Goal: Communication & Community: Answer question/provide support

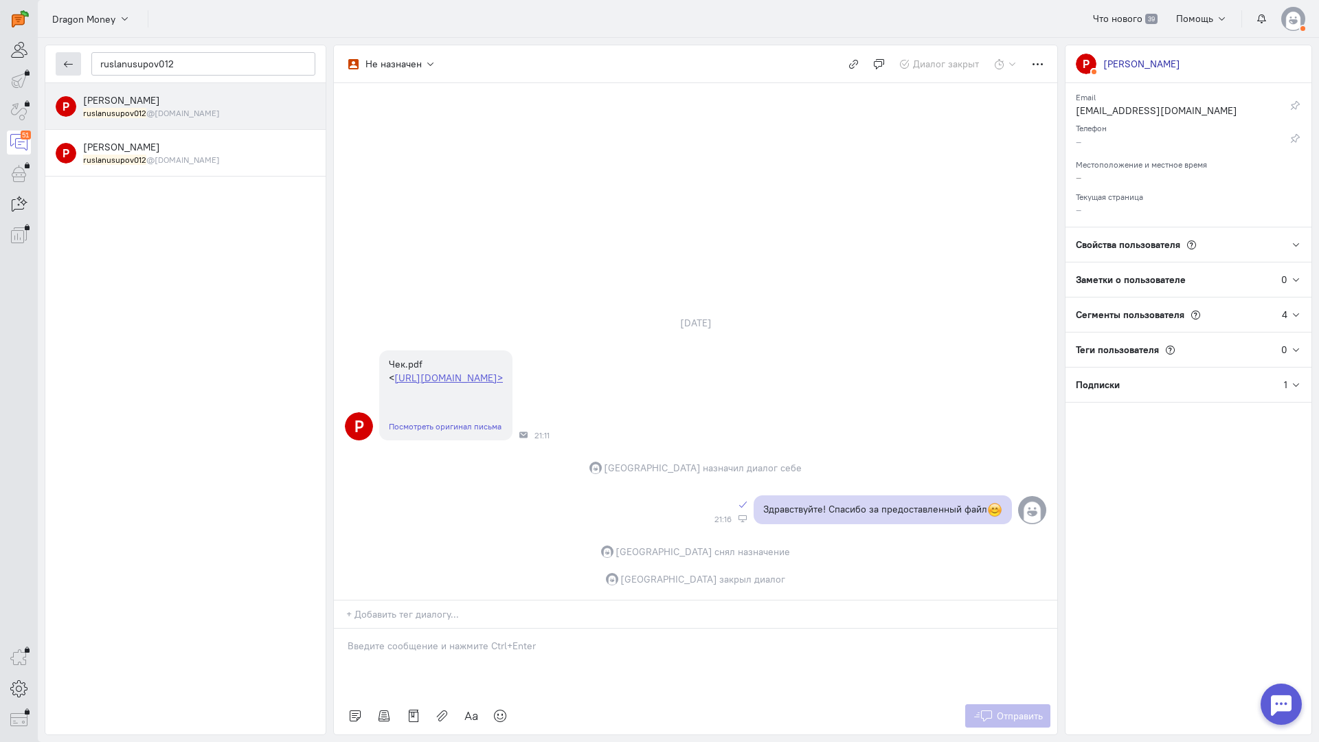
click at [67, 65] on icon "button" at bounding box center [68, 64] width 10 height 10
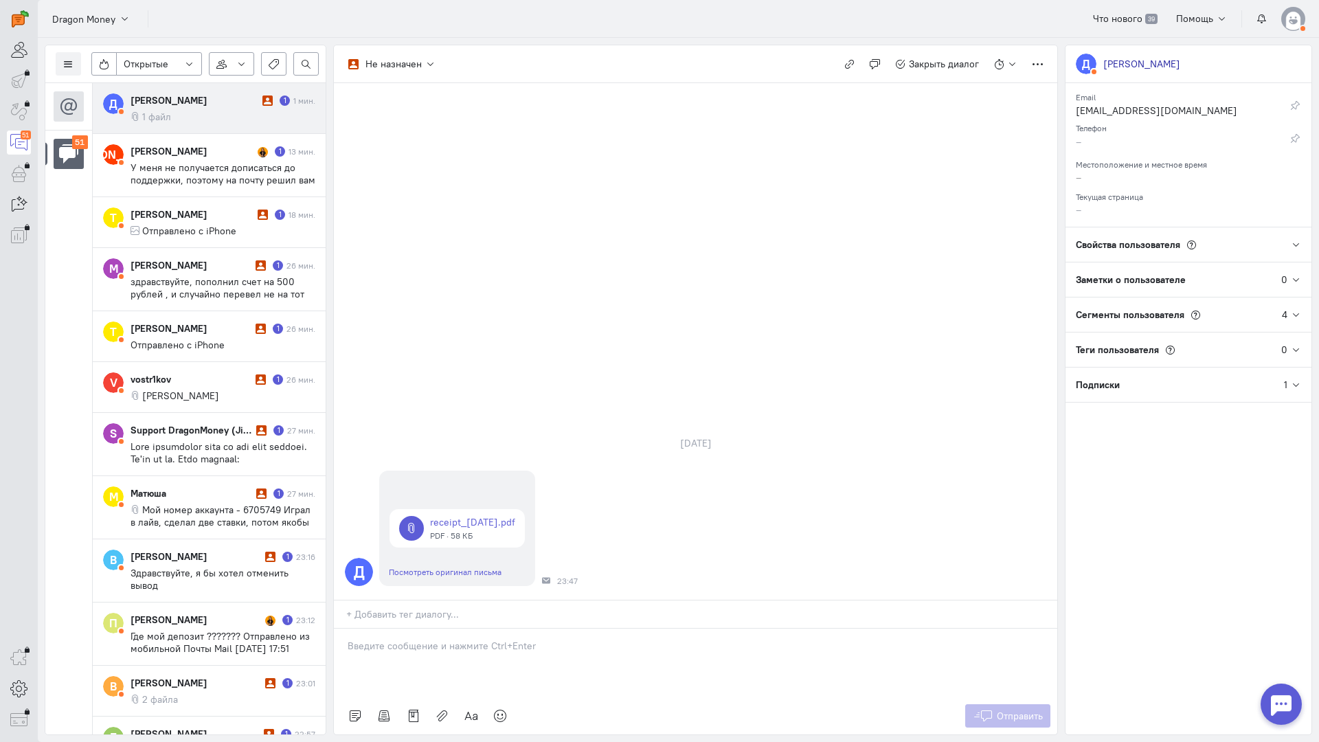
click at [198, 111] on cq-message "1 файл" at bounding box center [223, 117] width 185 height 12
click at [489, 509] on link at bounding box center [457, 528] width 135 height 38
click at [483, 639] on p at bounding box center [696, 646] width 696 height 14
click at [495, 709] on icon at bounding box center [500, 716] width 14 height 14
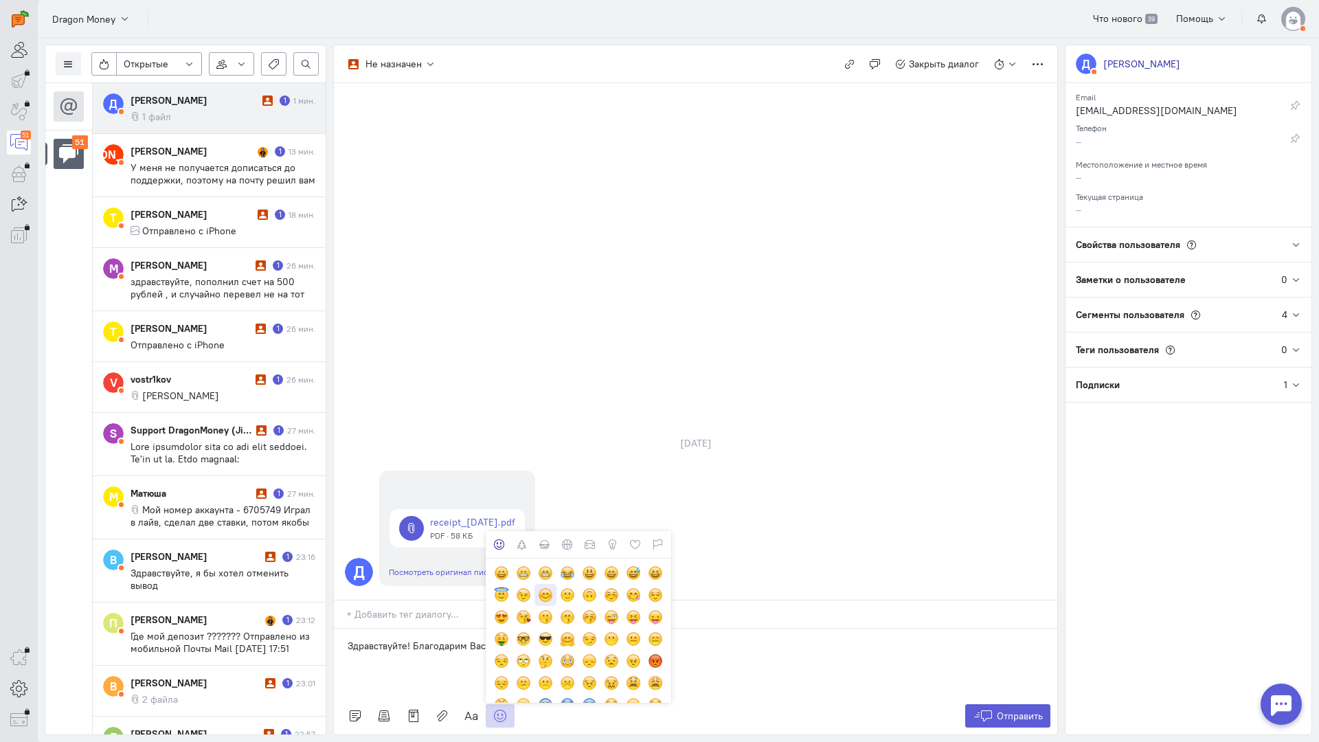
click at [541, 588] on div at bounding box center [545, 595] width 15 height 15
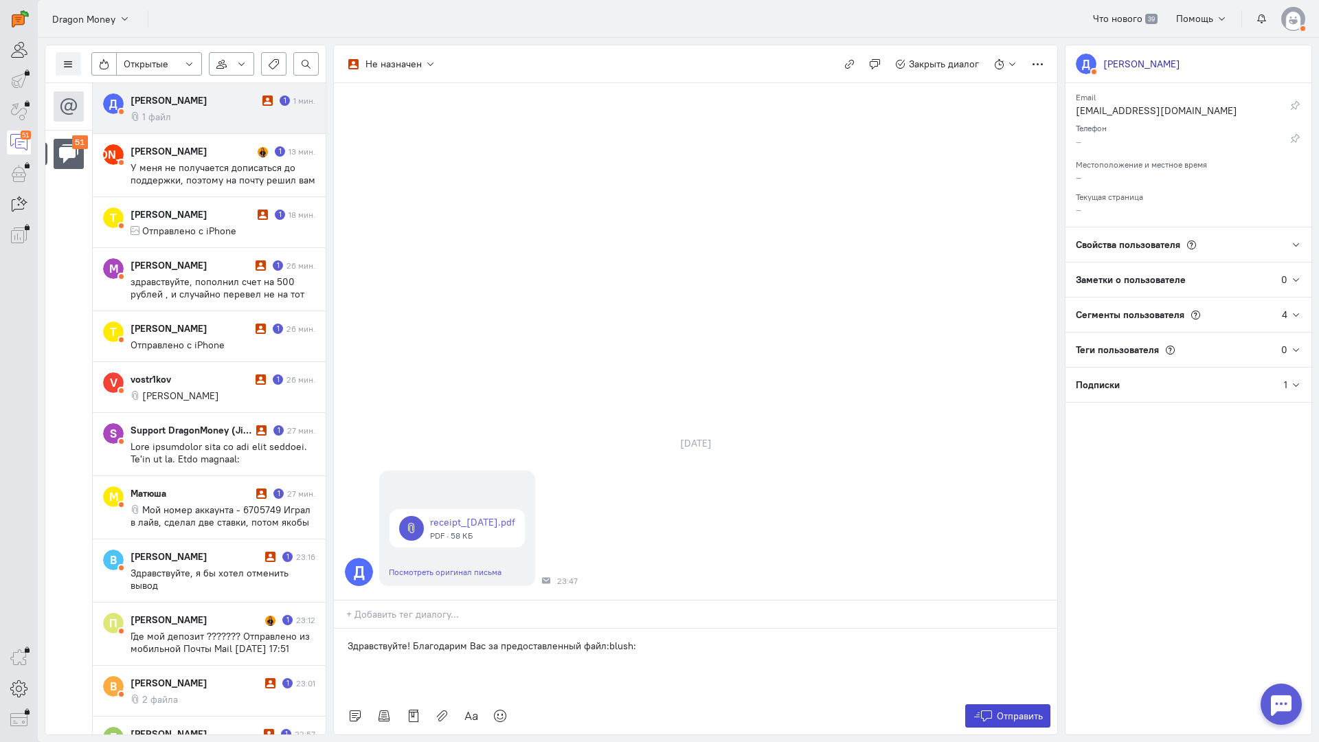
click at [1005, 710] on span "Отправить" at bounding box center [1020, 716] width 46 height 12
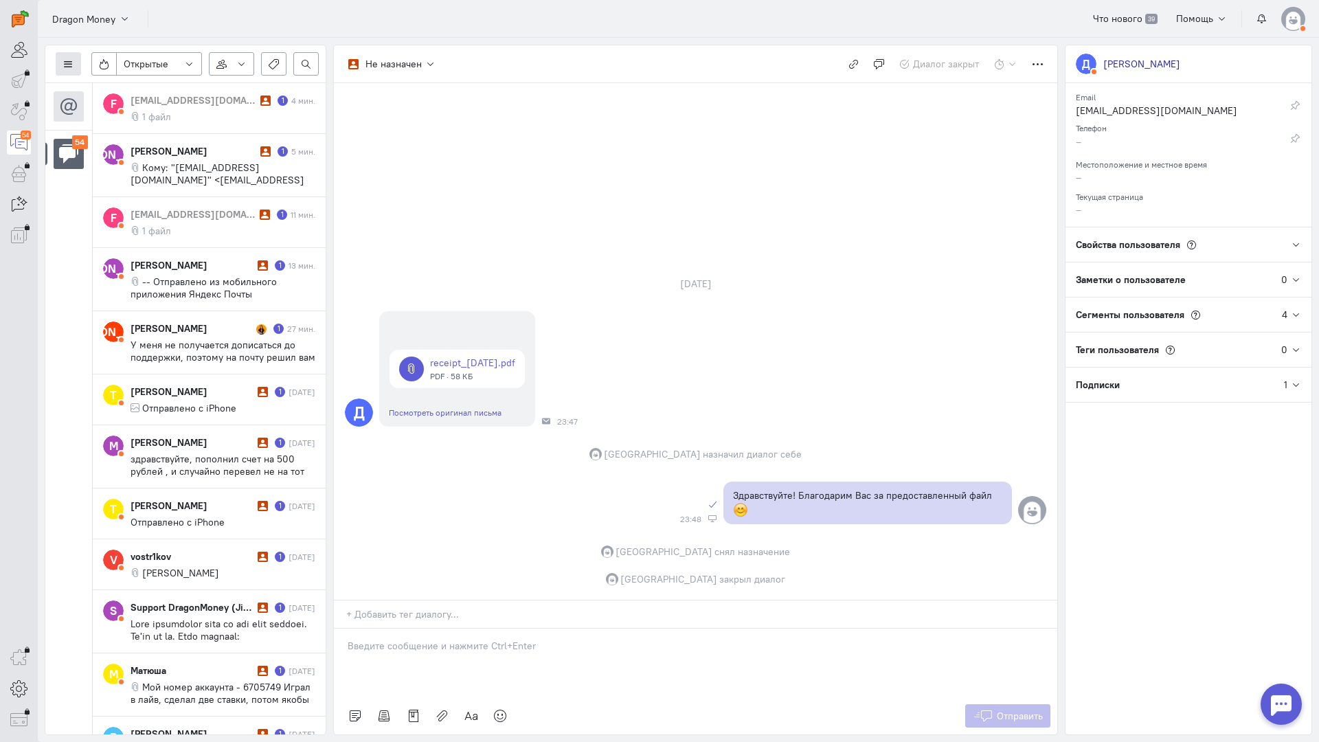
click at [67, 68] on icon at bounding box center [68, 64] width 10 height 10
click at [115, 91] on span "Список пользователей" at bounding box center [133, 91] width 102 height 12
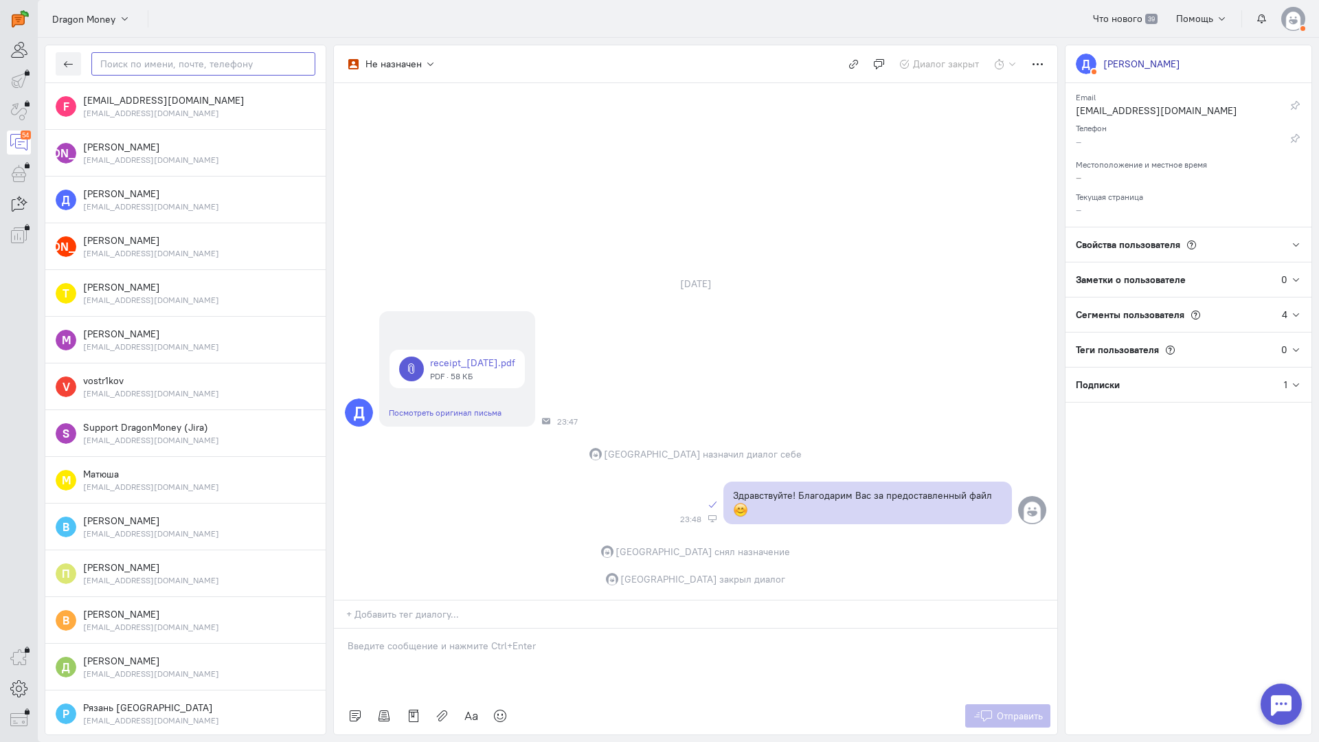
click at [168, 71] on input "text" at bounding box center [203, 63] width 224 height 23
paste input "Flesh1996@yande"
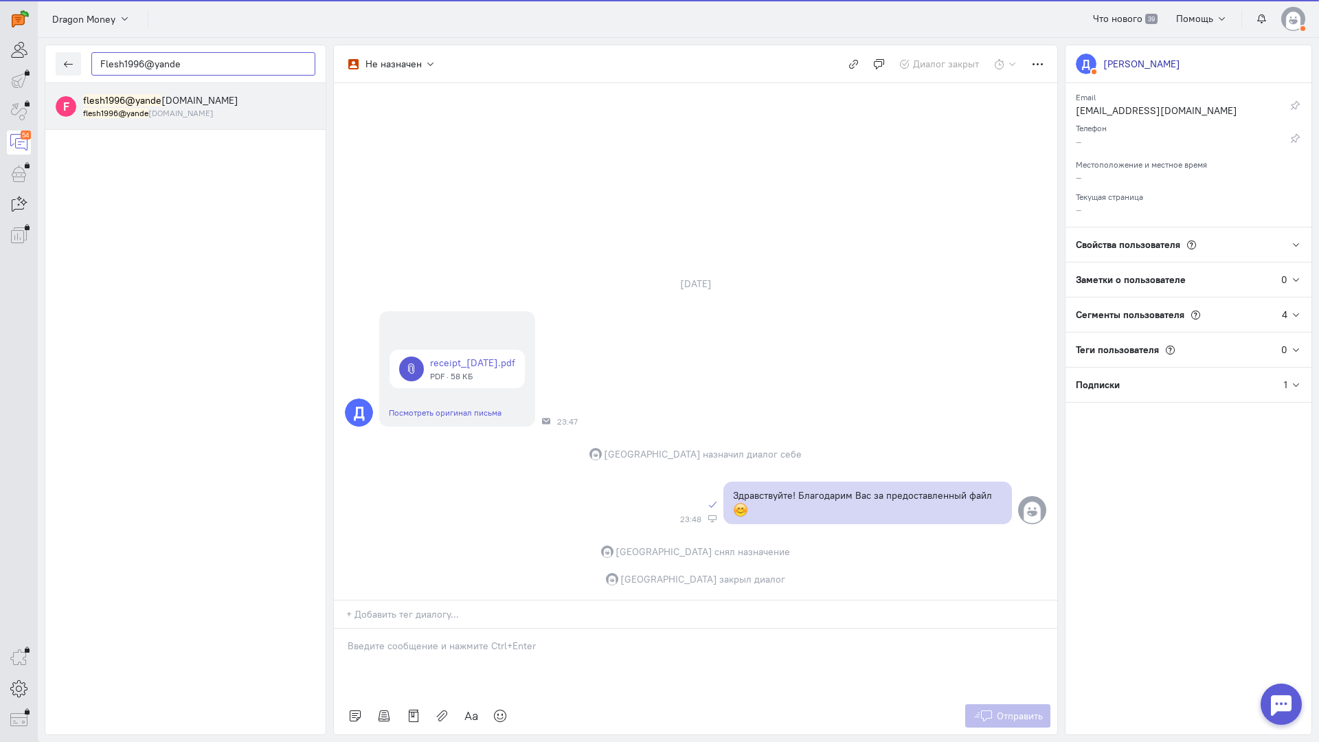
type input "Flesh1996@yande"
drag, startPoint x: 177, startPoint y: 112, endPoint x: 219, endPoint y: 125, distance: 43.9
click at [177, 111] on div "flesh1996@yande [DOMAIN_NAME]" at bounding box center [199, 113] width 232 height 12
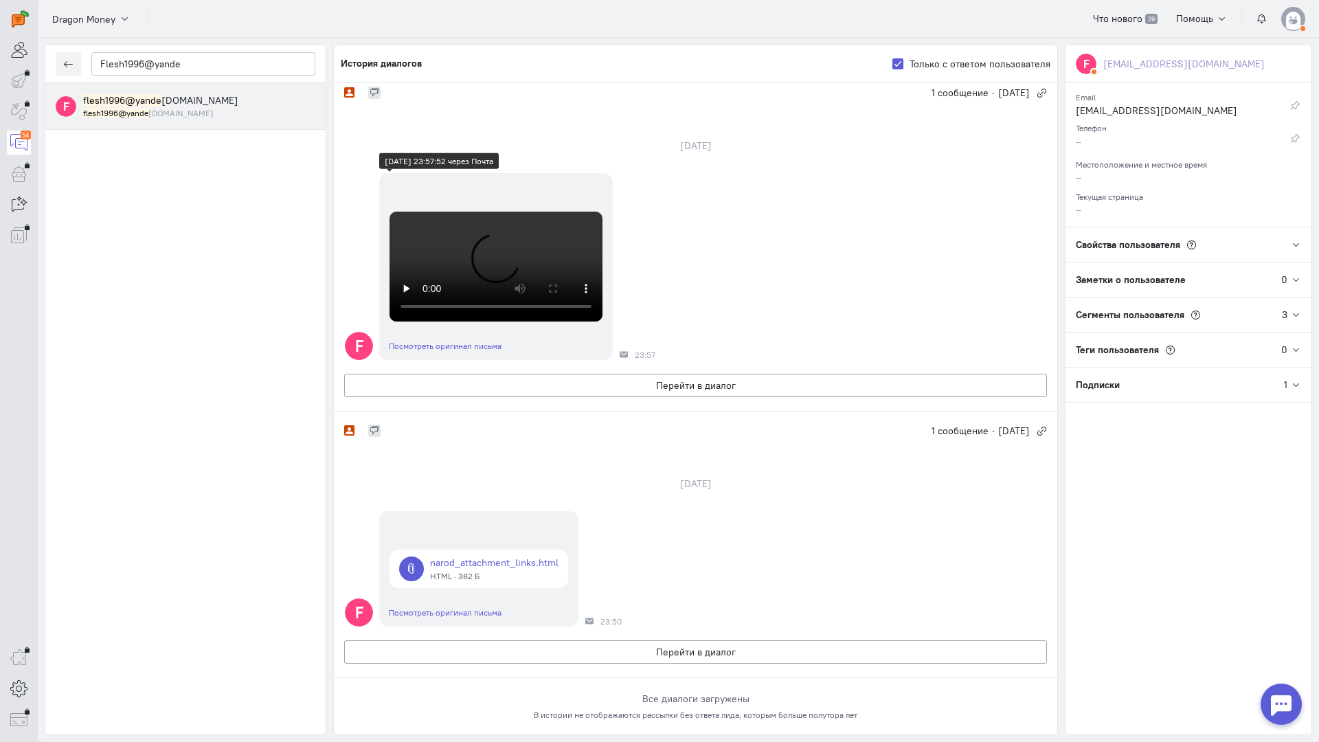
scroll to position [567, 0]
click at [604, 640] on button "Перейти в диалог" at bounding box center [695, 651] width 703 height 23
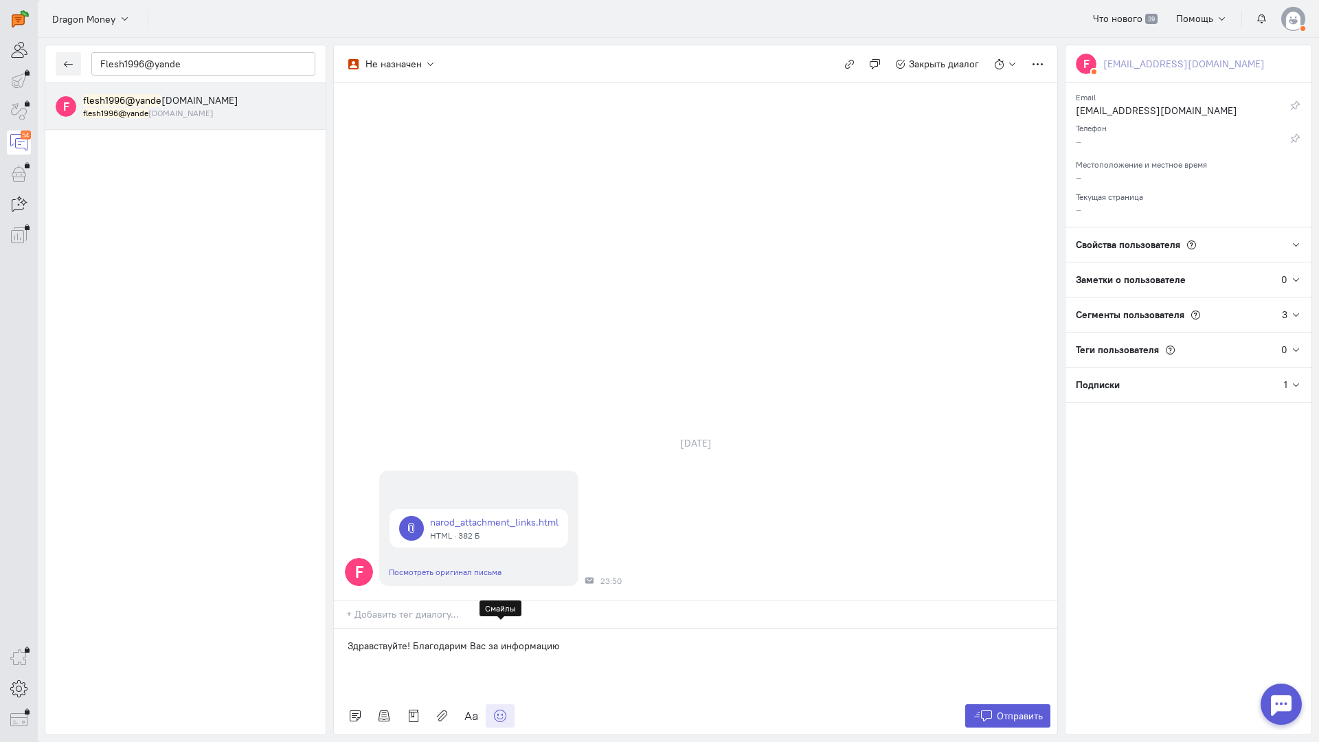
click at [502, 709] on icon at bounding box center [500, 716] width 14 height 14
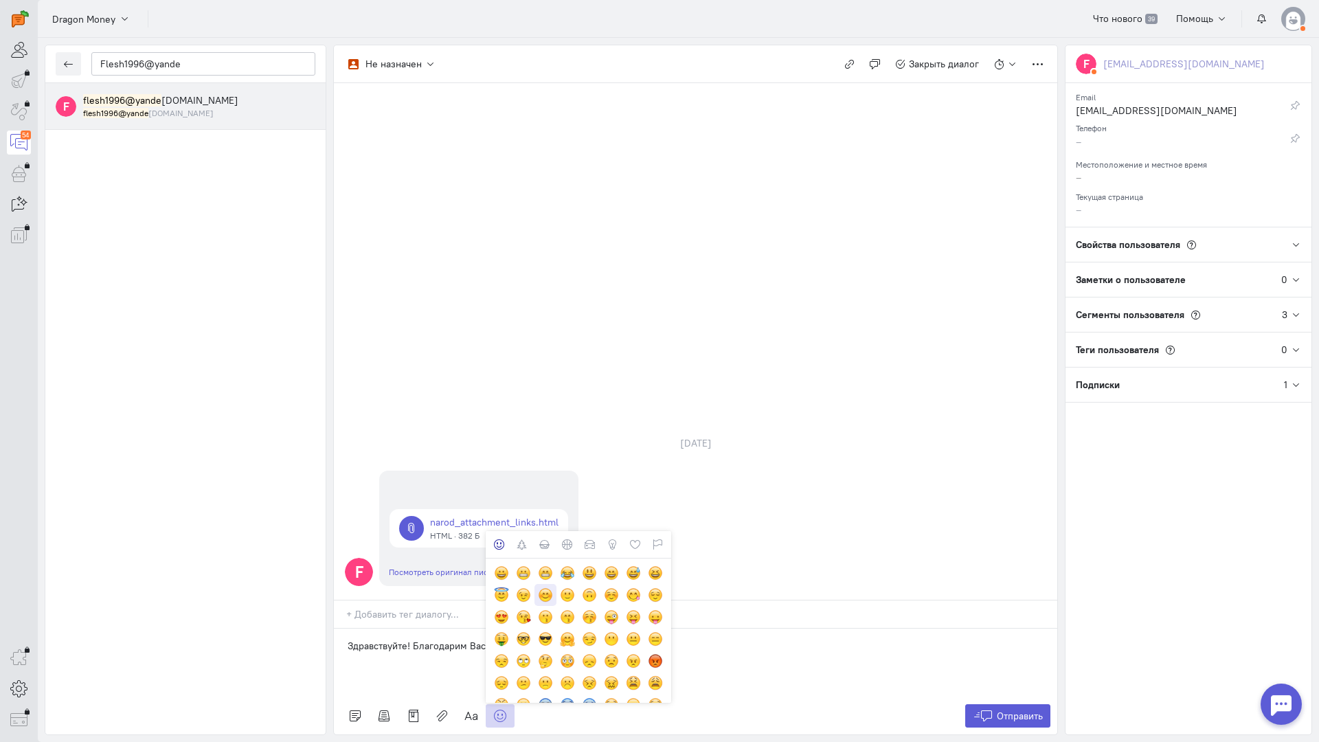
click at [541, 588] on div at bounding box center [545, 595] width 15 height 15
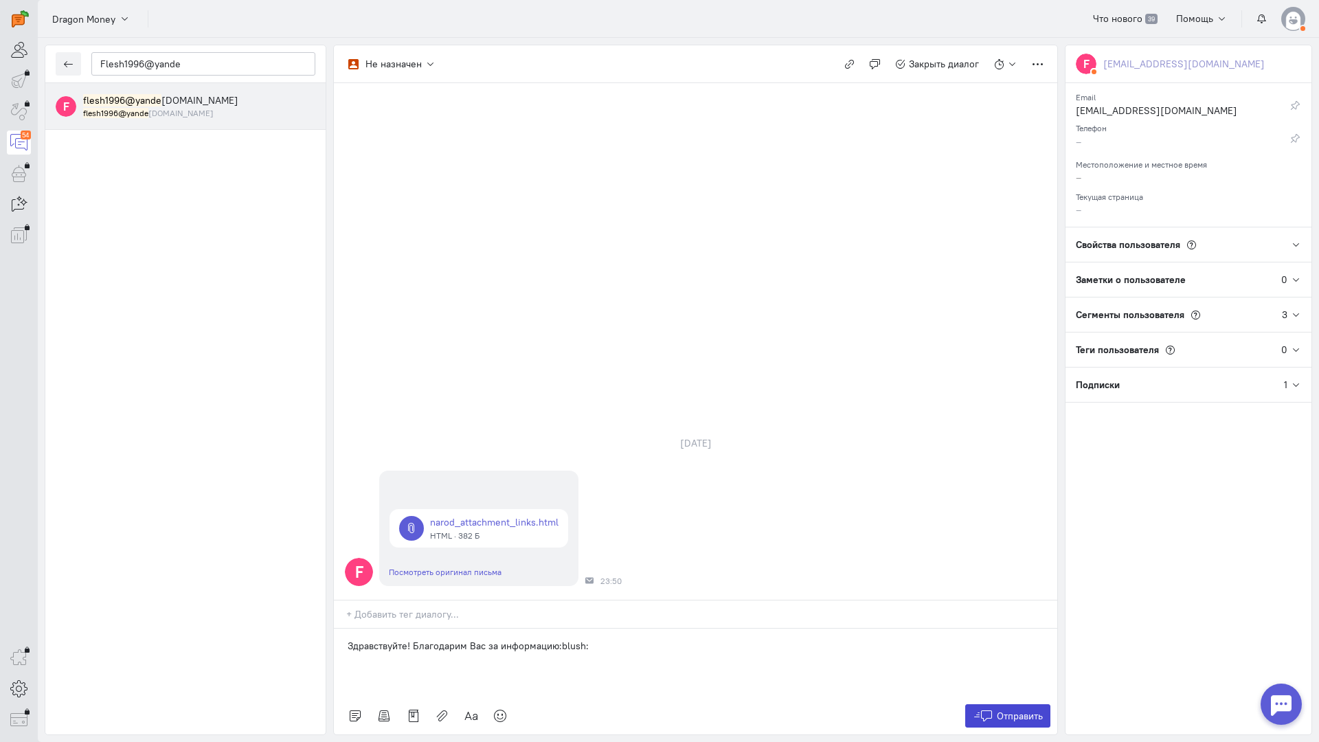
click at [994, 704] on button "Отправить" at bounding box center [1008, 715] width 86 height 23
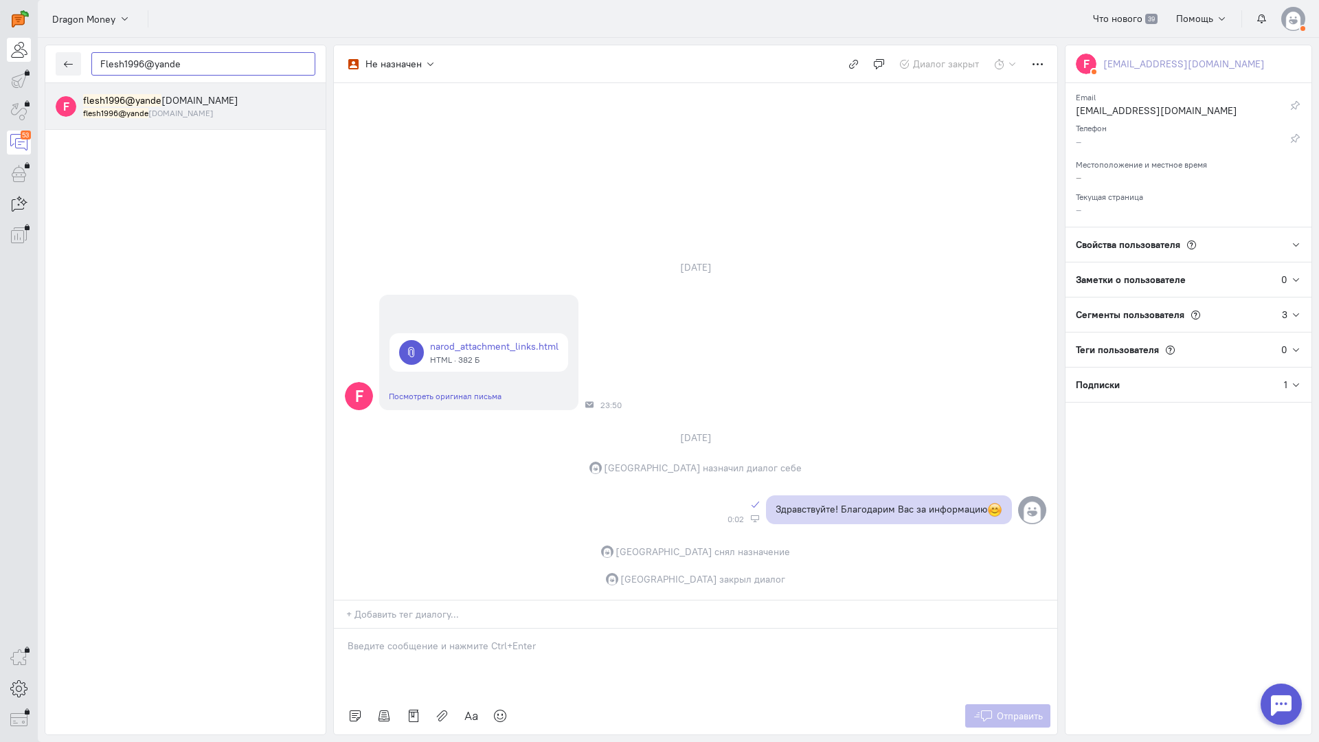
drag, startPoint x: 191, startPoint y: 68, endPoint x: 27, endPoint y: 52, distance: 164.4
click at [0, 49] on div "operator conversation-V1122-10000-3month 53" at bounding box center [659, 371] width 1319 height 742
click at [61, 63] on button "button" at bounding box center [68, 63] width 25 height 23
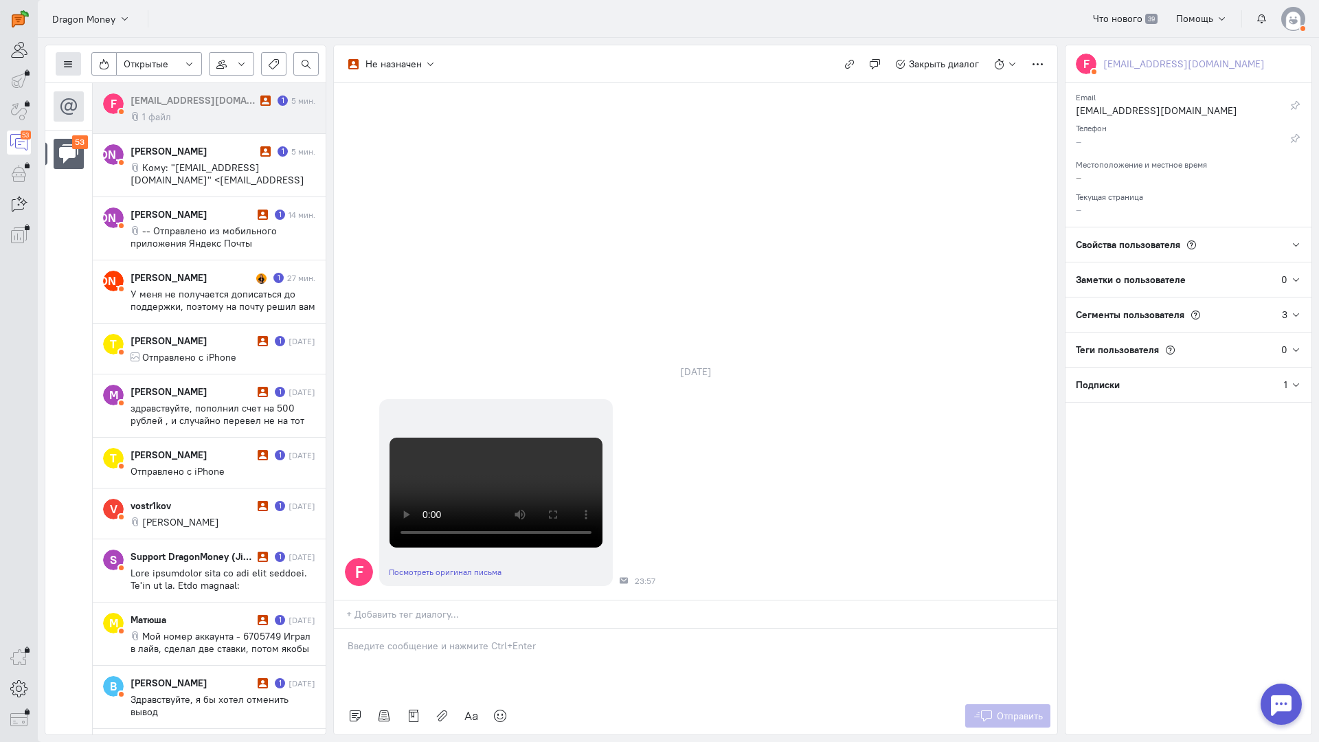
click at [67, 56] on button at bounding box center [68, 63] width 25 height 23
click at [136, 89] on span "Список пользователей" at bounding box center [133, 91] width 102 height 12
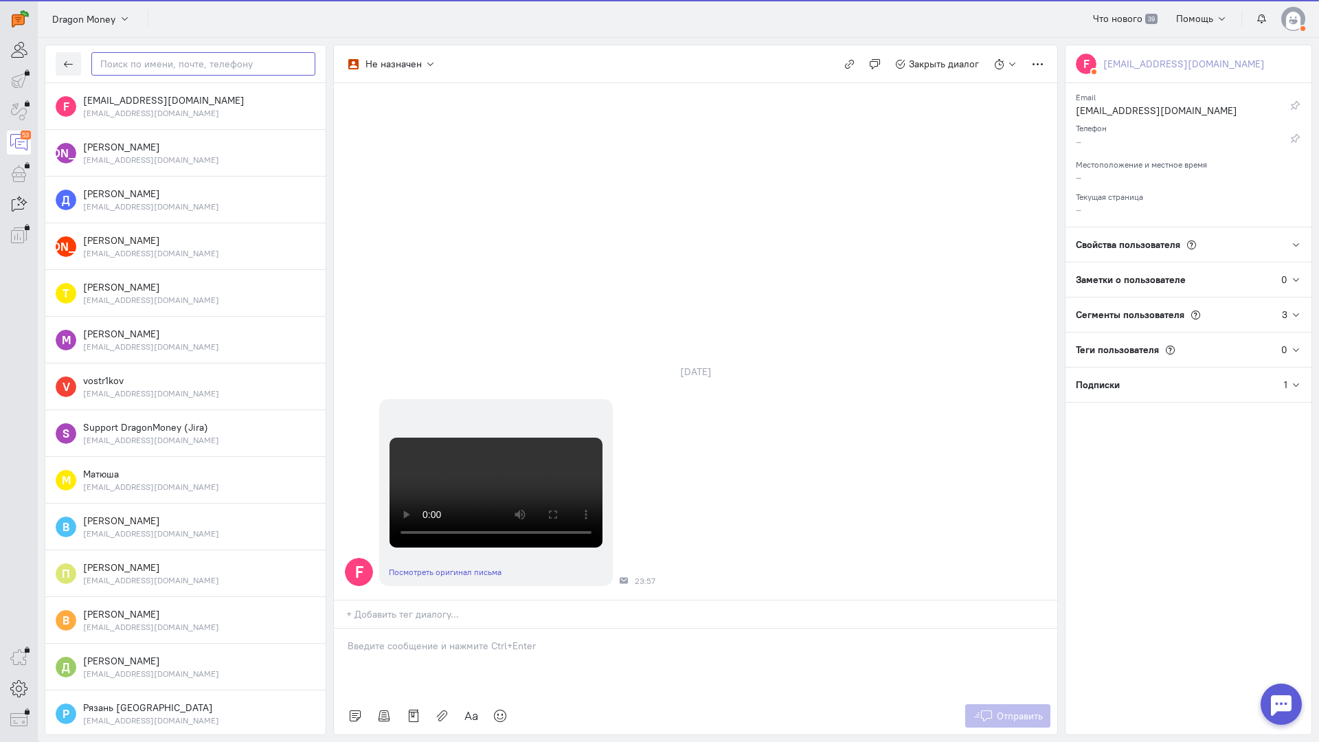
click at [163, 73] on input "text" at bounding box center [203, 63] width 224 height 23
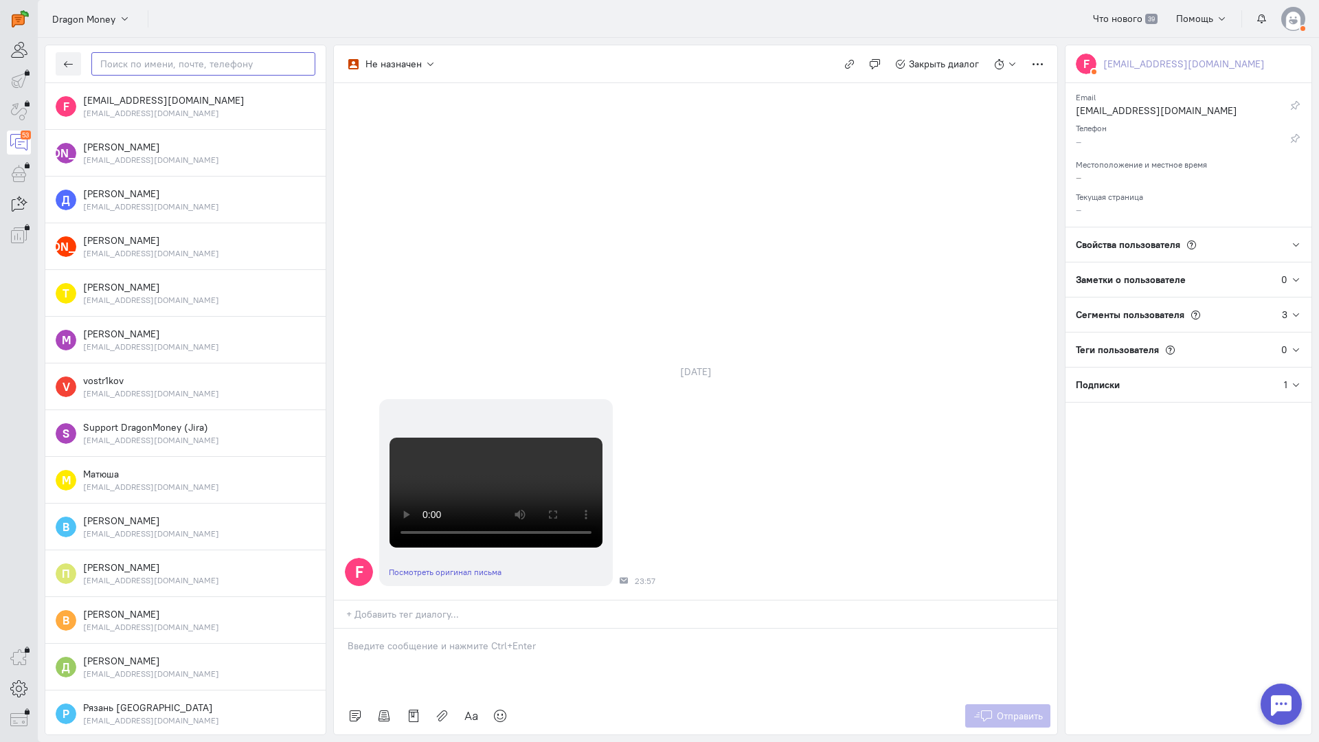
paste input "Flesh1996@yande"
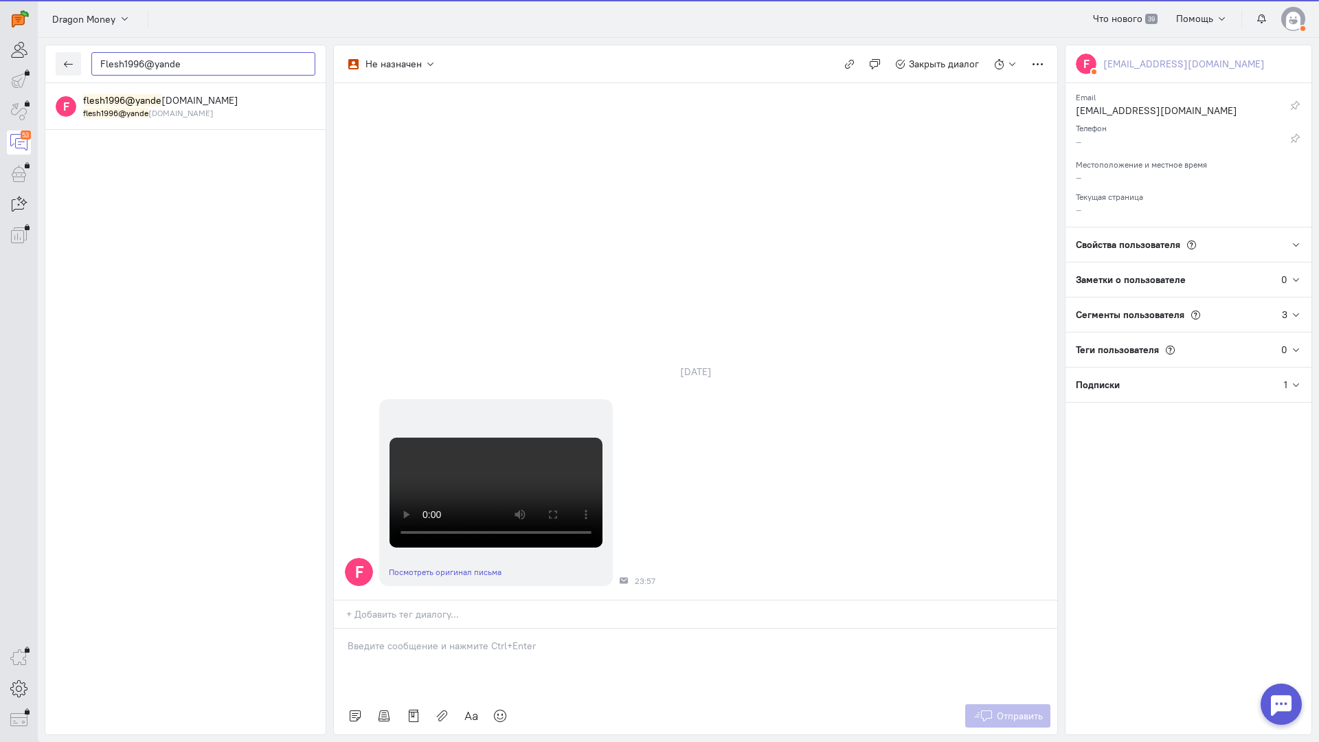
type input "Flesh1996@yande"
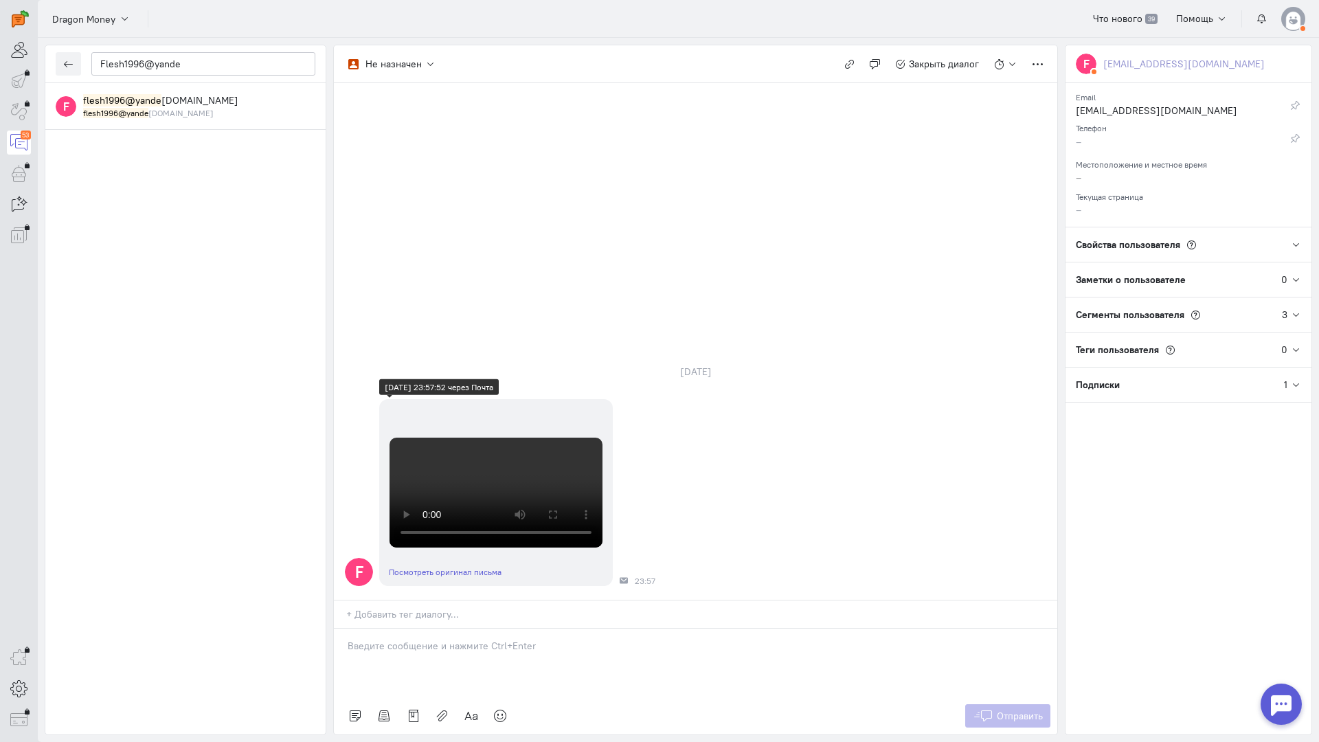
click at [482, 438] on video at bounding box center [496, 493] width 213 height 110
click at [451, 639] on p at bounding box center [696, 646] width 696 height 14
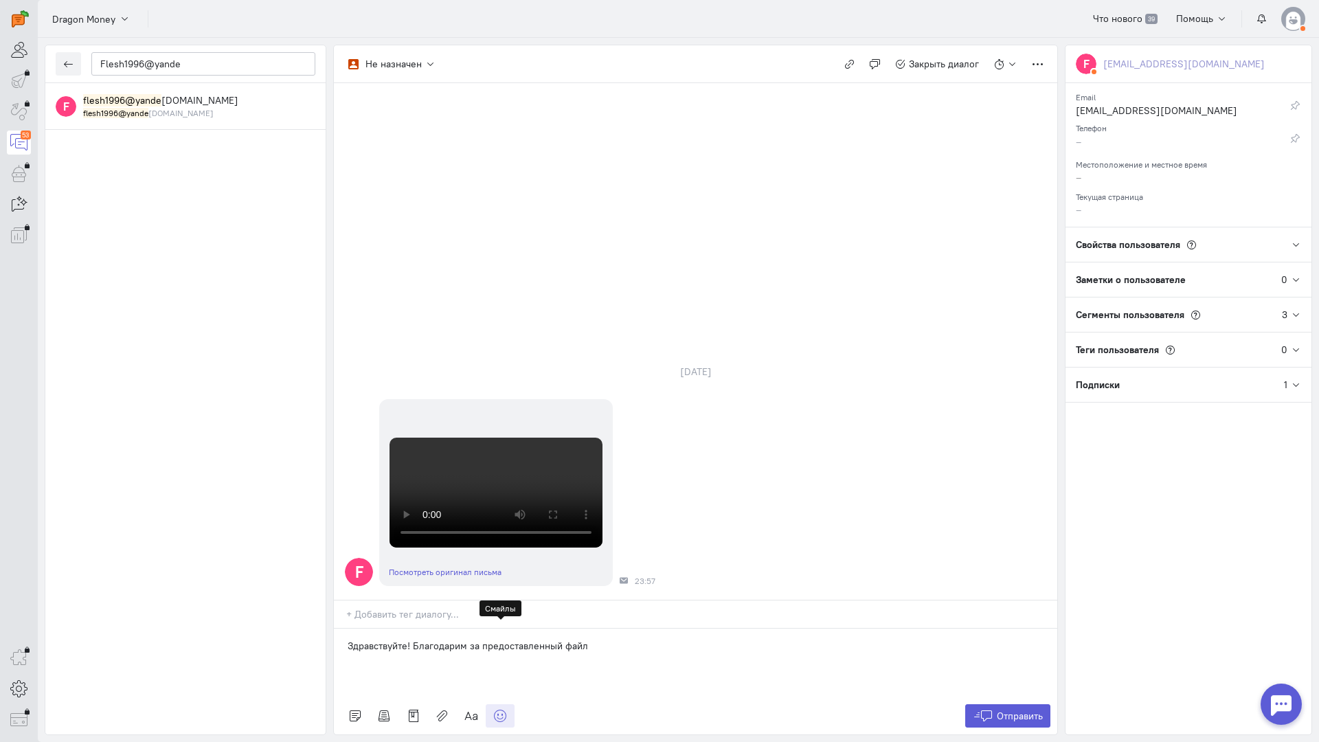
click at [498, 709] on icon at bounding box center [500, 716] width 14 height 14
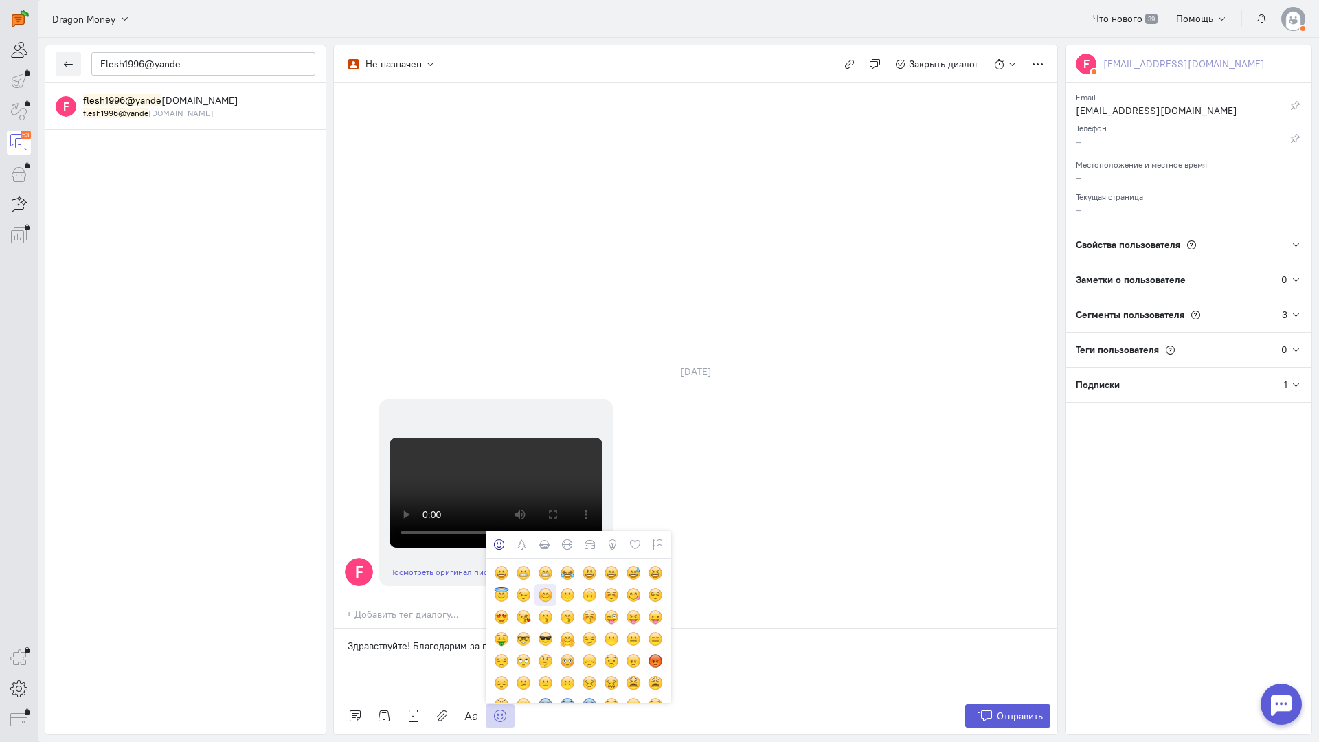
click at [544, 588] on div at bounding box center [545, 595] width 15 height 15
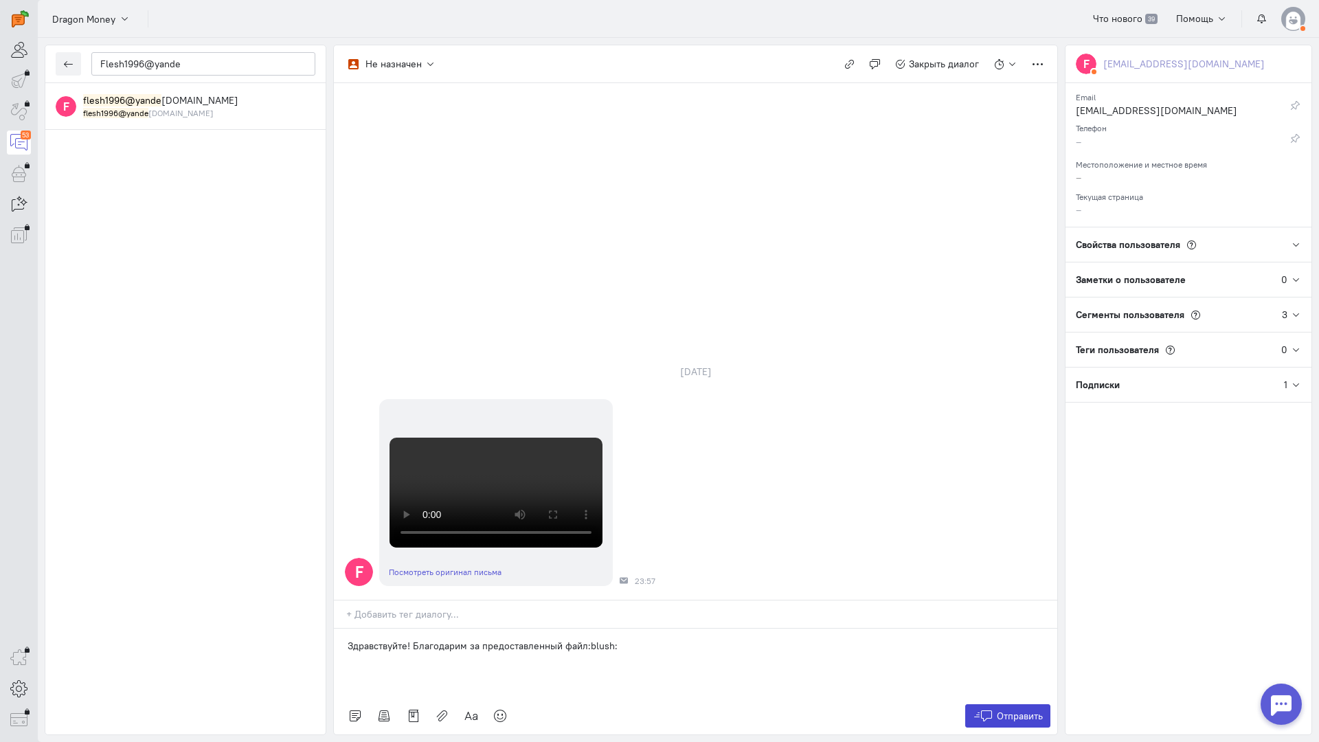
click at [1020, 710] on span "Отправить" at bounding box center [1020, 716] width 46 height 12
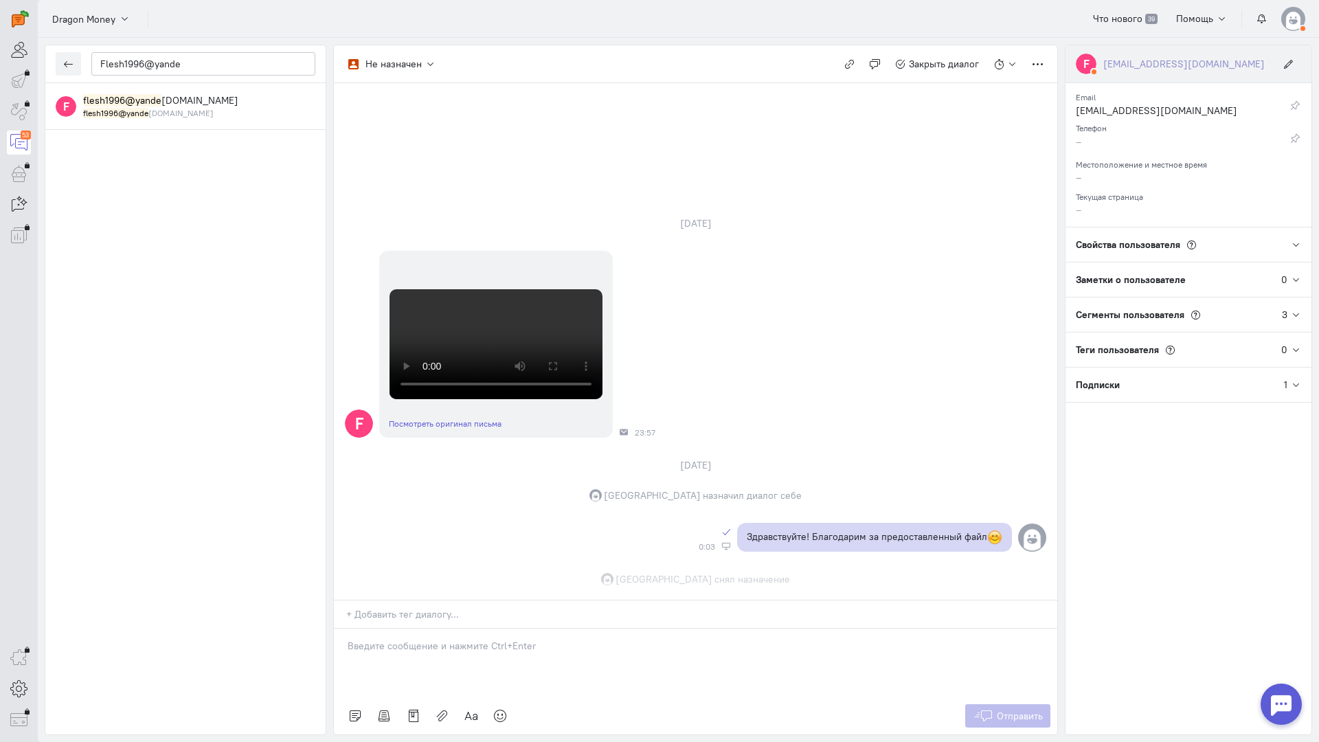
scroll to position [466, 0]
